Goal: Information Seeking & Learning: Learn about a topic

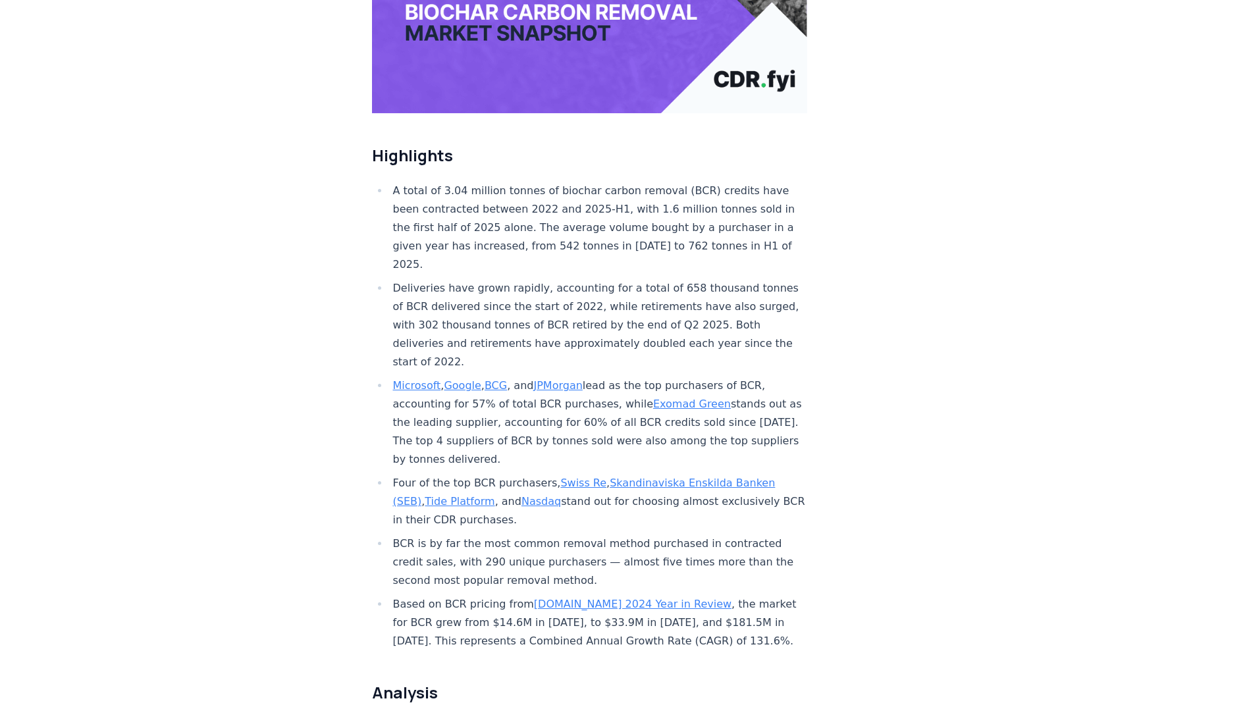
scroll to position [356, 0]
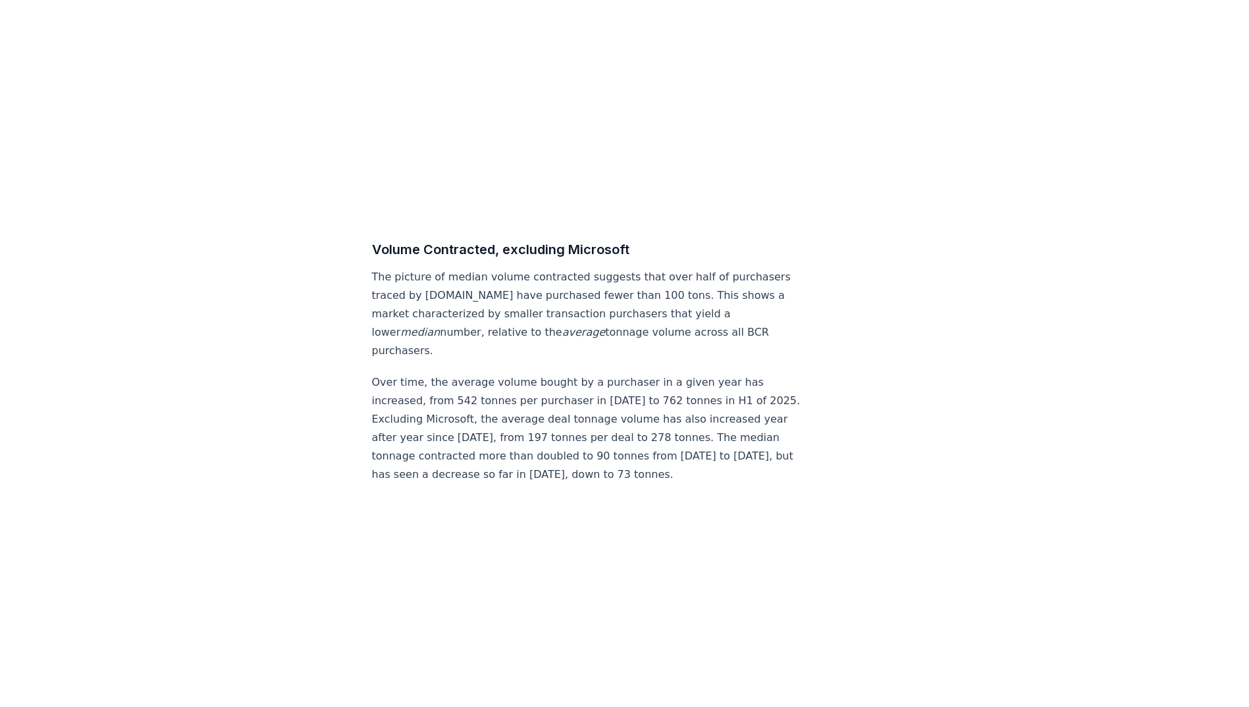
scroll to position [6887, 0]
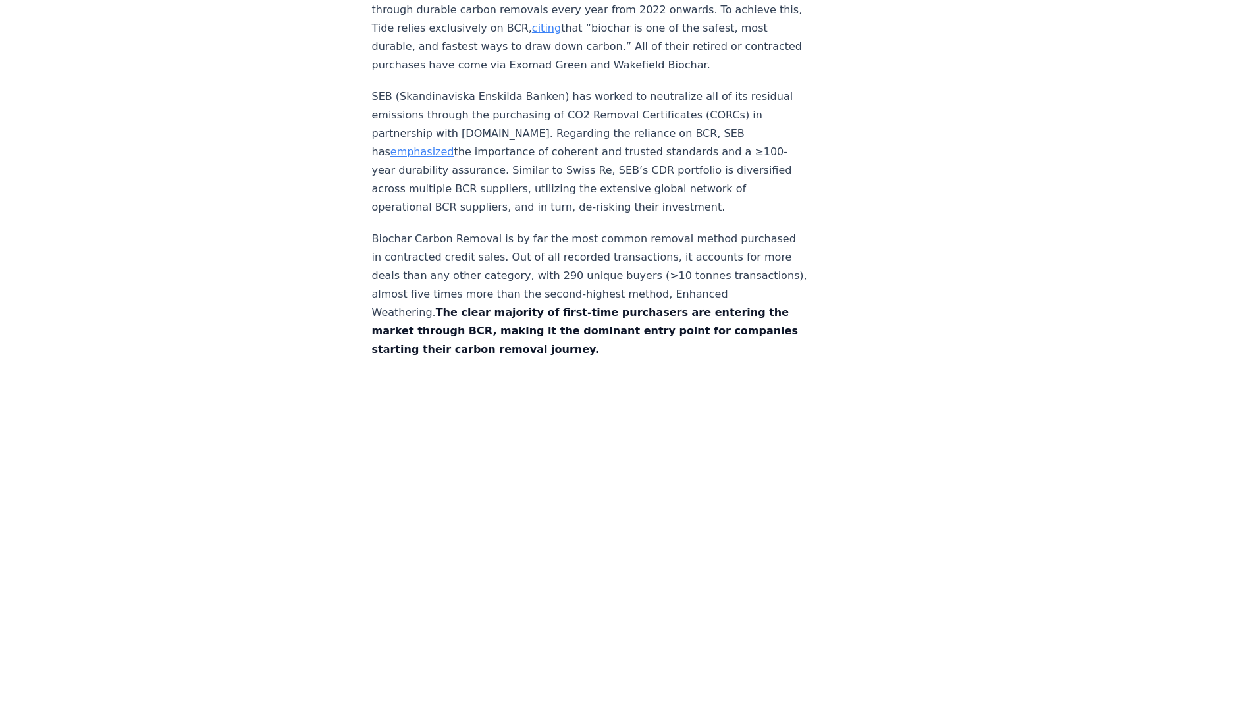
scroll to position [6315, 0]
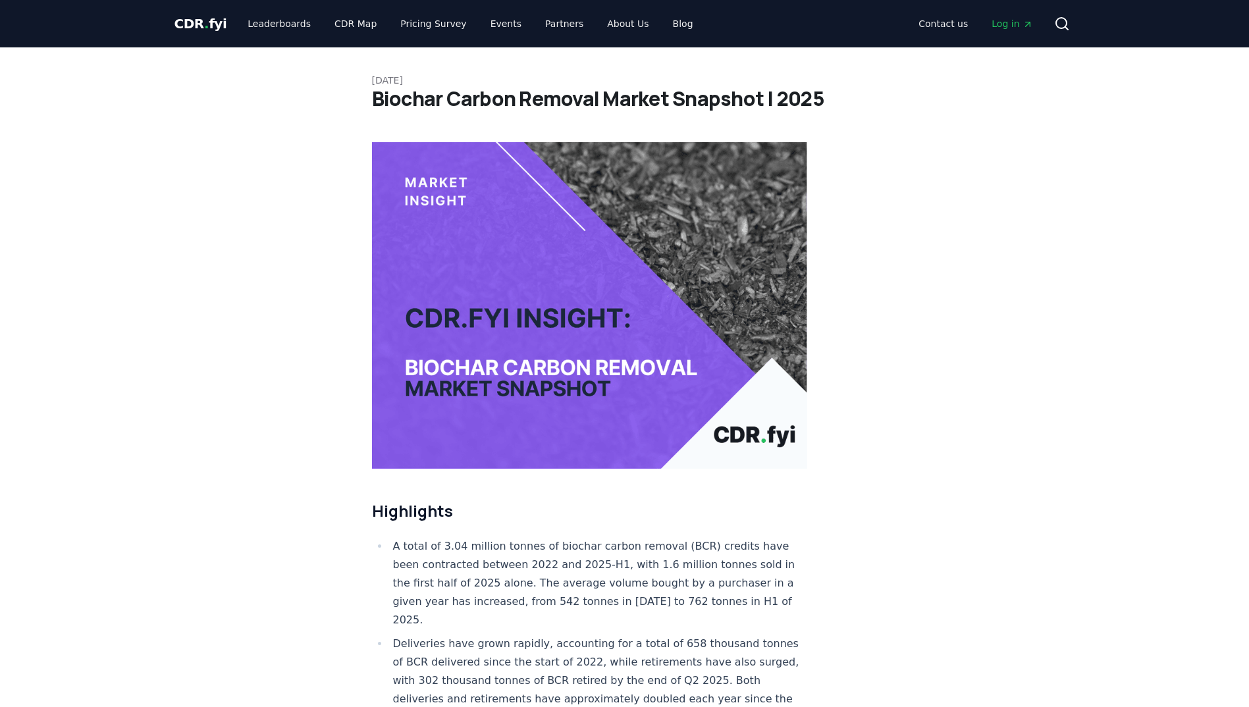
scroll to position [130, 0]
